Goal: Information Seeking & Learning: Learn about a topic

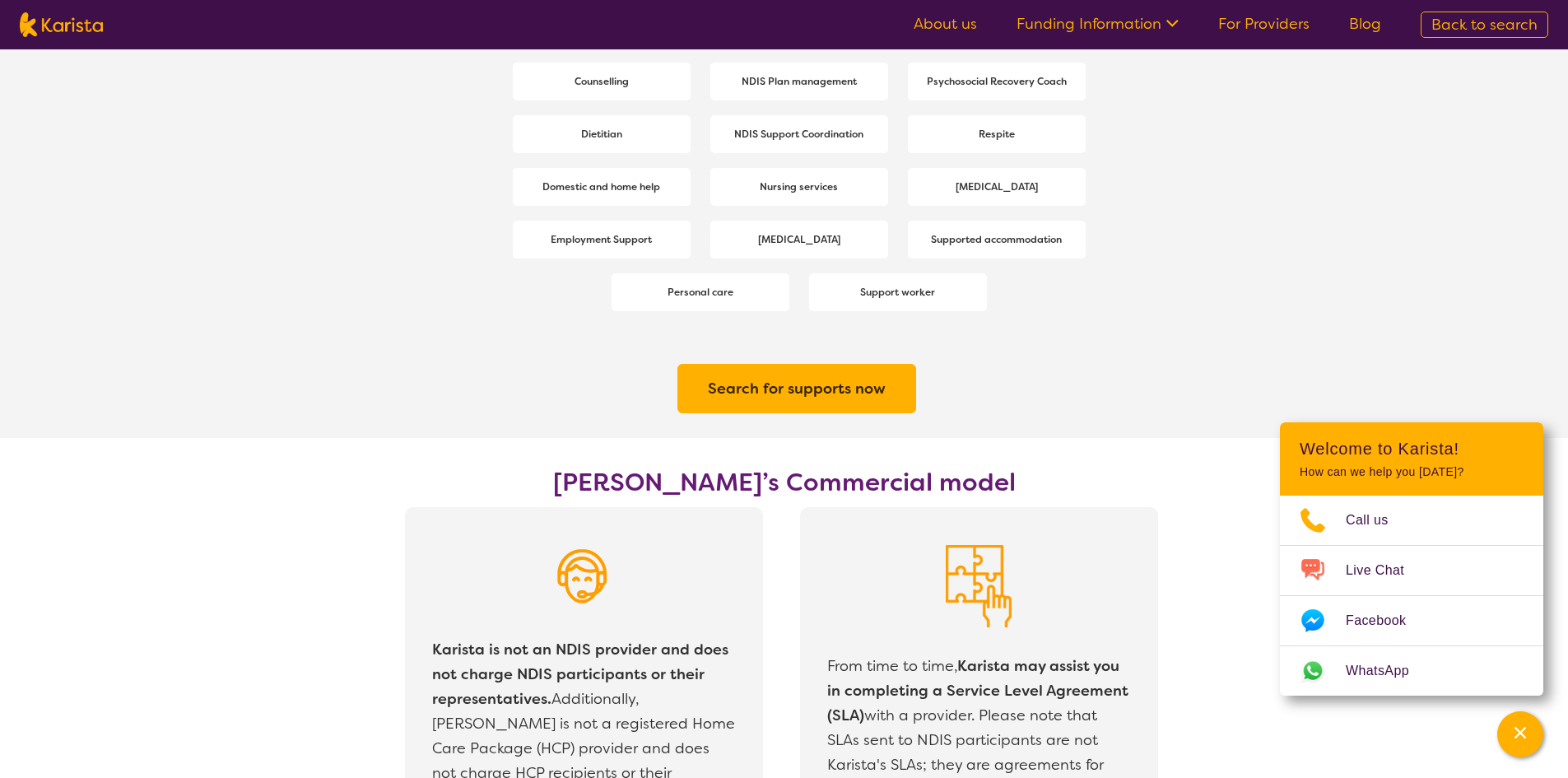
scroll to position [2716, 0]
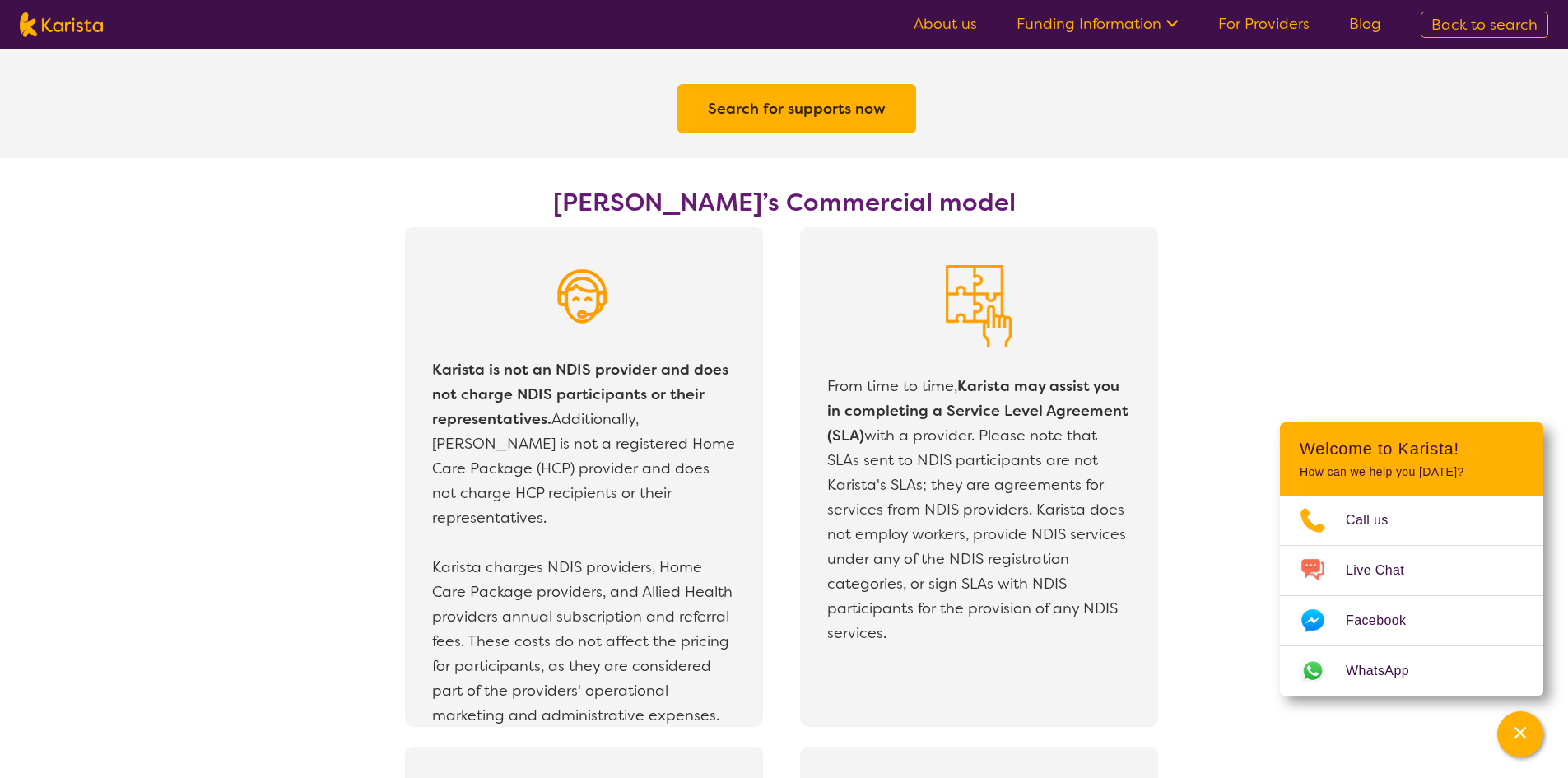
click at [82, 38] on nav "About us Funding Information NDIS - National Disability Insurance Scheme HCP - …" at bounding box center [784, 24] width 1568 height 49
click at [84, 31] on img at bounding box center [61, 24] width 83 height 25
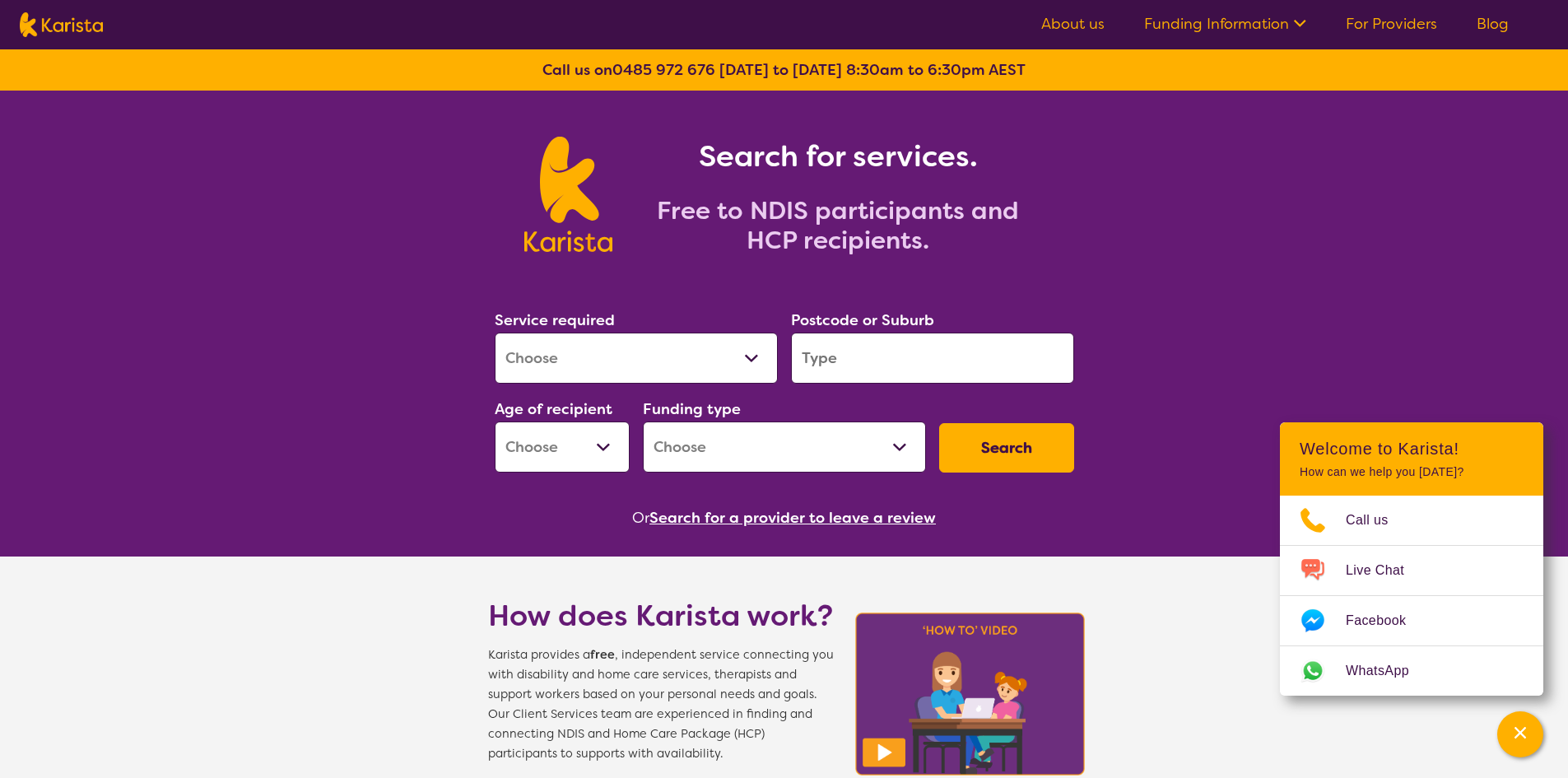
click at [659, 361] on select "Allied Health Assistant Assessment (ADHD or Autism) Behaviour support Counselli…" at bounding box center [636, 358] width 283 height 51
click at [719, 366] on select "Allied Health Assistant Assessment (ADHD or Autism) Behaviour support Counselli…" at bounding box center [636, 358] width 283 height 51
click at [1250, 176] on div "Search for services. Free to NDIS participants and HCP recipients." at bounding box center [784, 176] width 1568 height 171
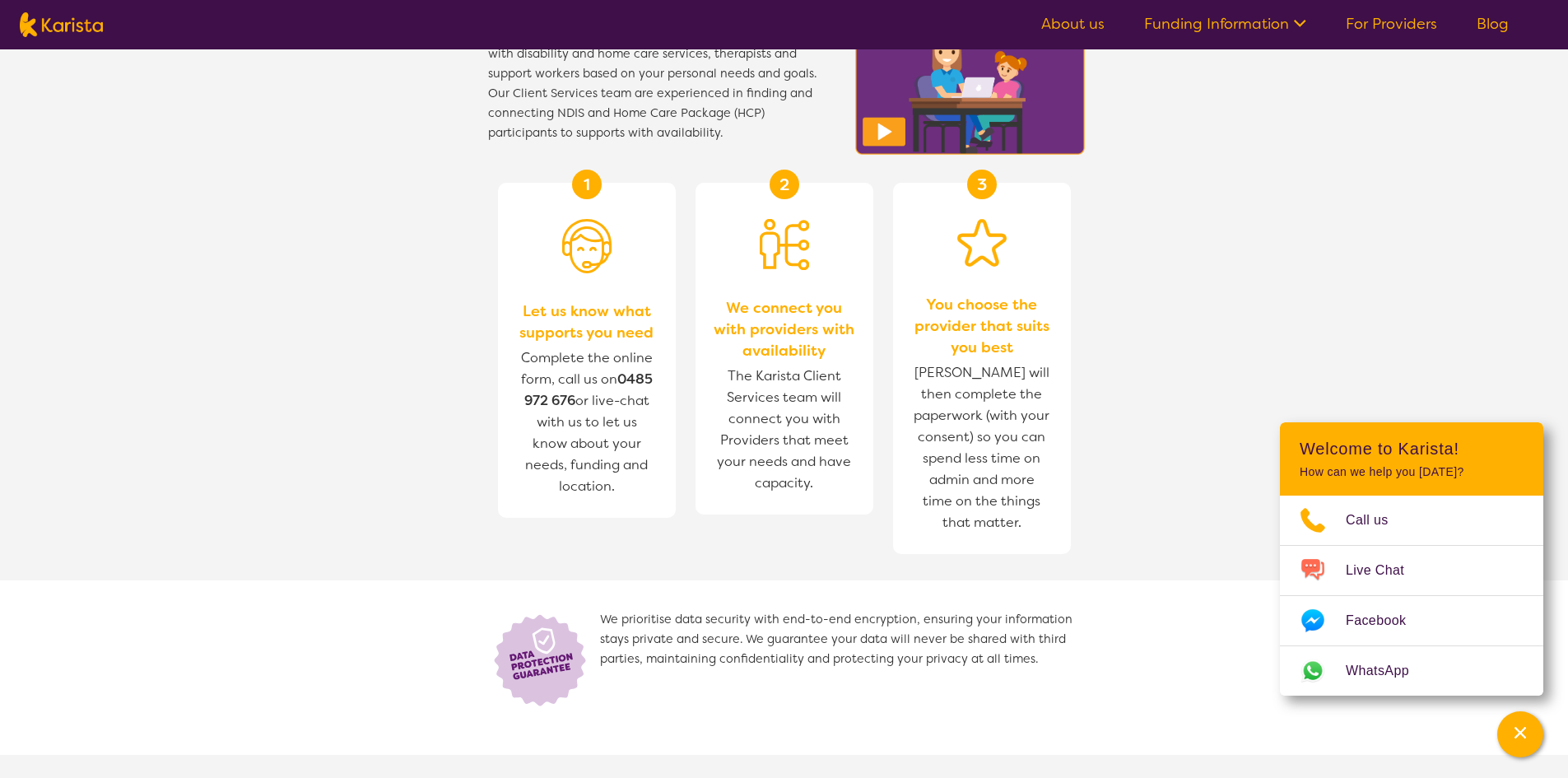
scroll to position [609, 0]
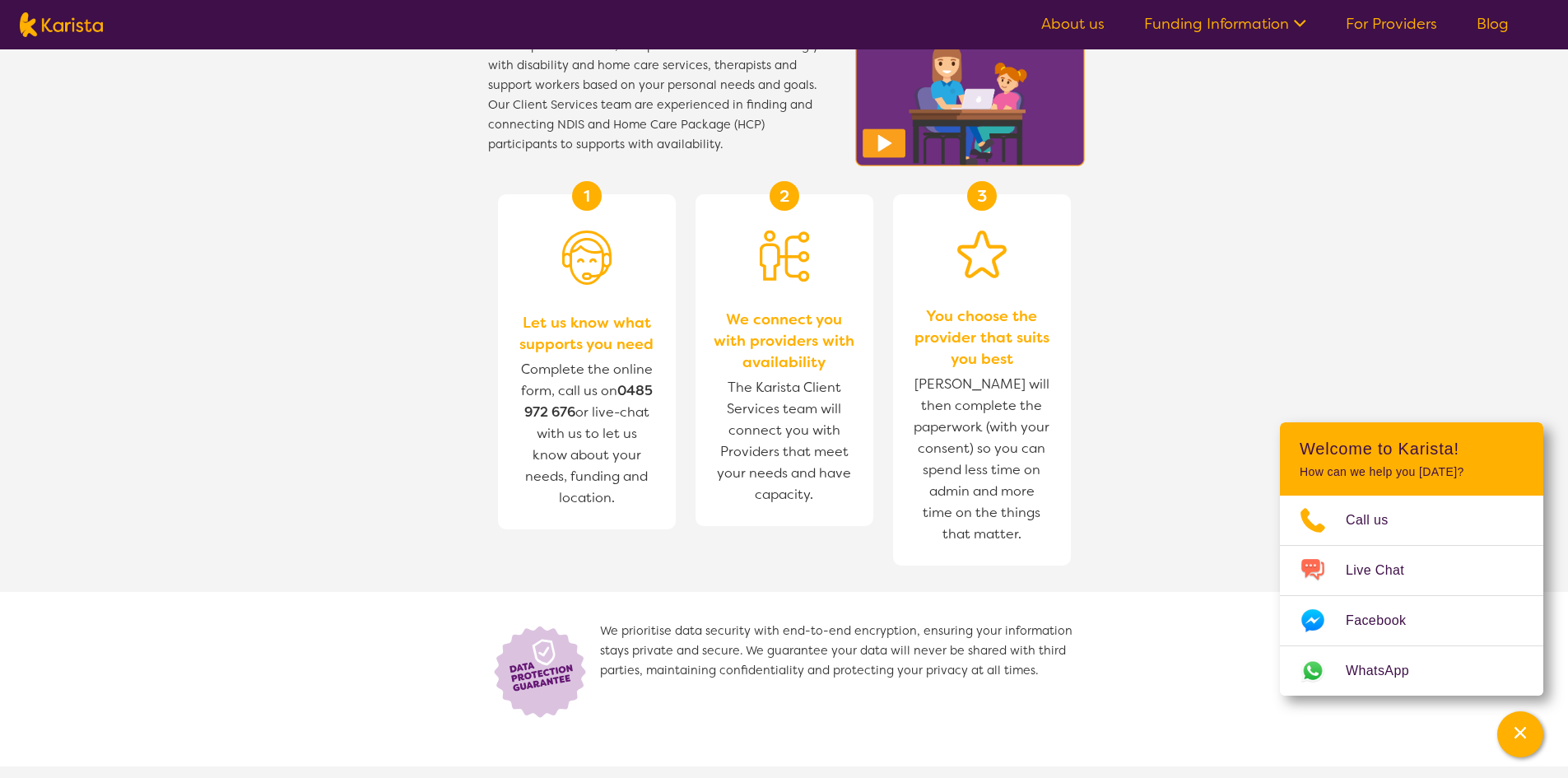
click at [1081, 4] on nav "About us Funding Information NDIS - National Disability Insurance Scheme HCP - …" at bounding box center [784, 24] width 1568 height 49
click at [1068, 16] on link "About us" at bounding box center [1073, 23] width 63 height 19
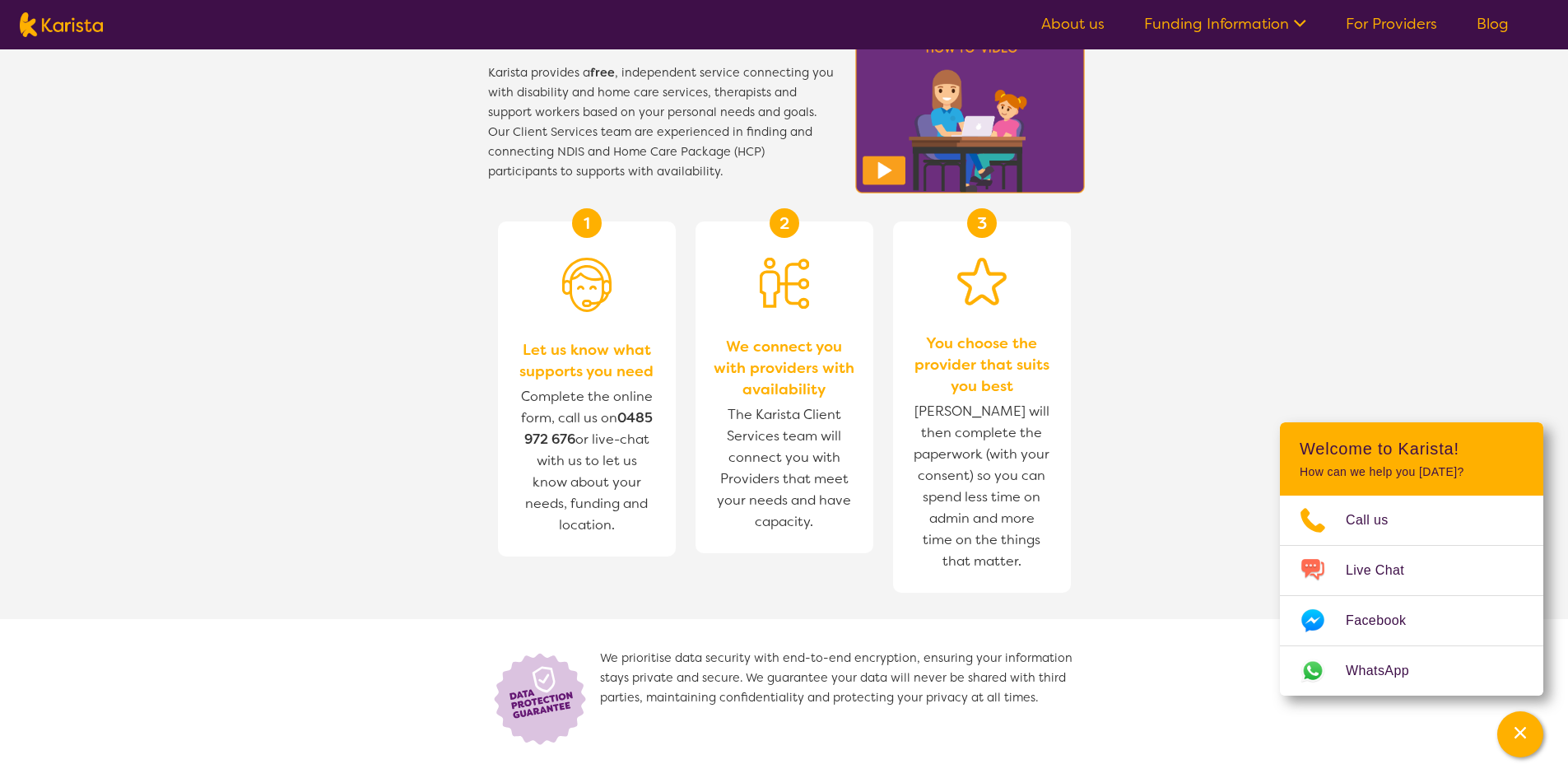
scroll to position [557, 0]
